Goal: Information Seeking & Learning: Check status

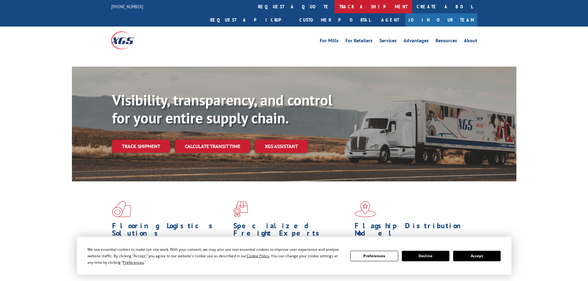
click at [335, 6] on link "track a shipment" at bounding box center [373, 6] width 77 height 13
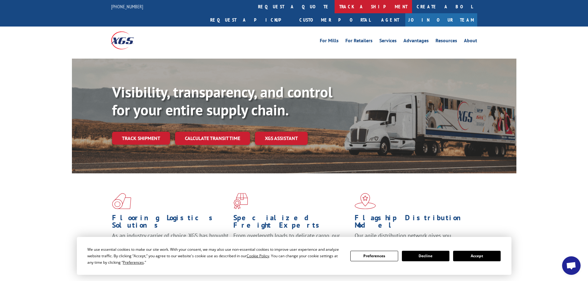
click at [335, 6] on link "track a shipment" at bounding box center [373, 6] width 77 height 13
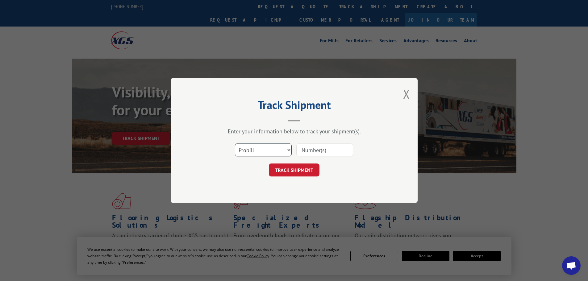
click at [279, 151] on select "Select category... Probill BOL PO" at bounding box center [263, 150] width 57 height 13
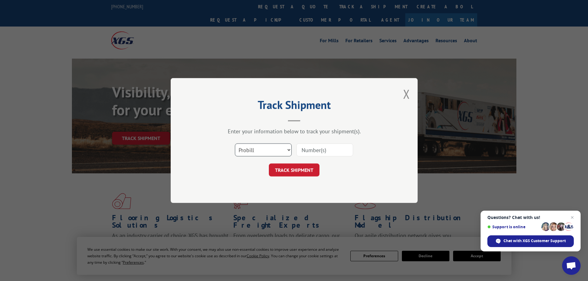
select select "po"
click at [235, 144] on select "Select category... Probill BOL PO" at bounding box center [263, 150] width 57 height 13
click at [317, 148] on input at bounding box center [324, 150] width 57 height 13
paste input "58503033"
type input "58503033"
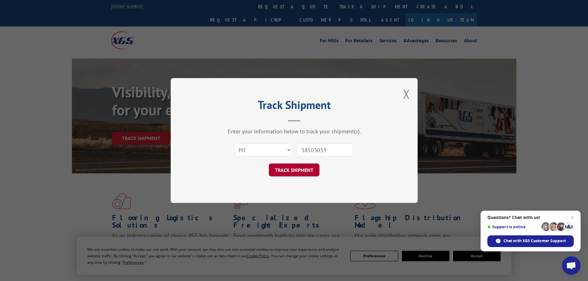
click at [306, 171] on button "TRACK SHIPMENT" at bounding box center [294, 170] width 51 height 13
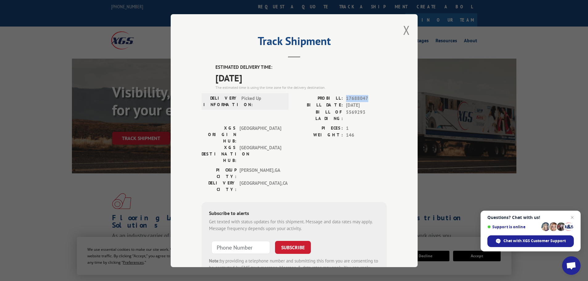
drag, startPoint x: 344, startPoint y: 98, endPoint x: 369, endPoint y: 98, distance: 25.0
click at [369, 98] on span "17688047" at bounding box center [366, 98] width 41 height 7
copy span "17688047"
